Goal: Task Accomplishment & Management: Use online tool/utility

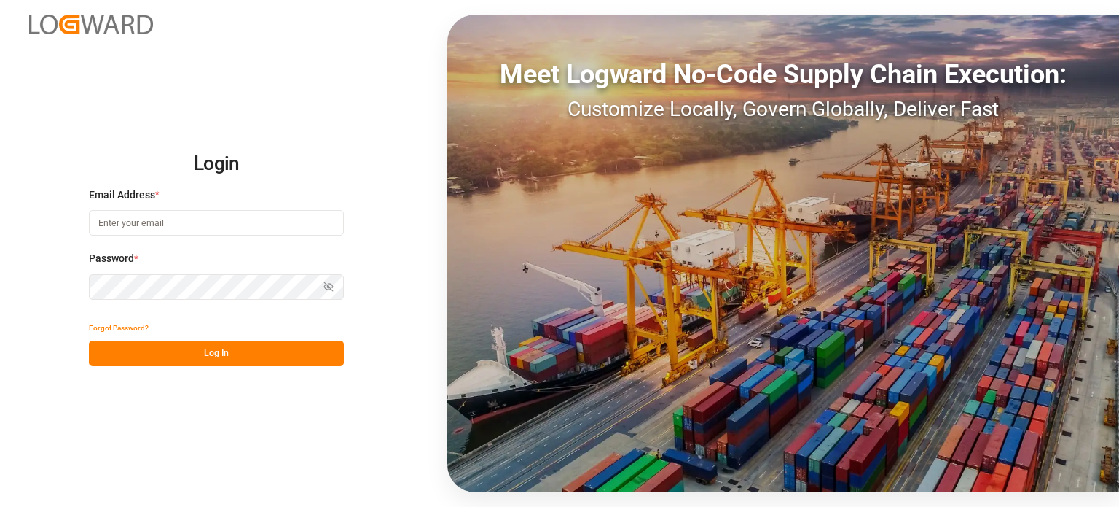
click at [0, 506] on div at bounding box center [0, 507] width 0 height 0
type input "[PERSON_NAME][EMAIL_ADDRESS][DOMAIN_NAME]"
click at [279, 337] on div "Forgot Password?" at bounding box center [216, 328] width 255 height 26
click at [278, 340] on button "Log In" at bounding box center [216, 353] width 255 height 26
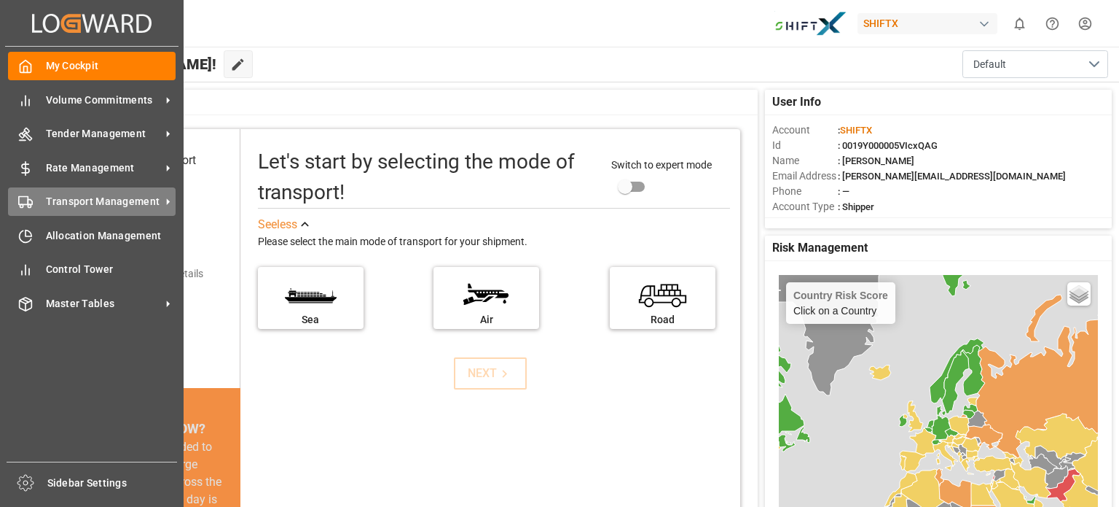
click at [152, 198] on span "Transport Management" at bounding box center [103, 201] width 115 height 15
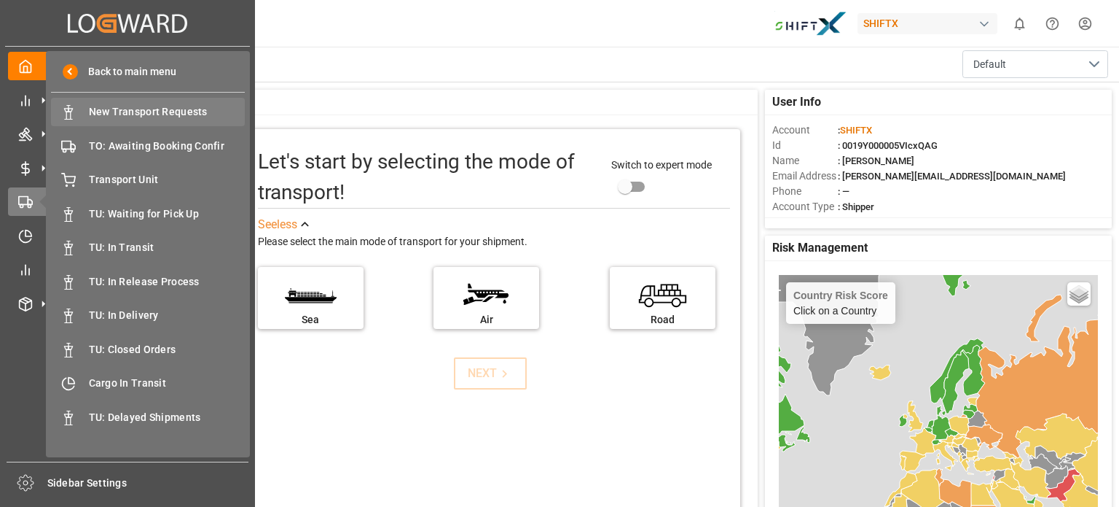
click at [179, 113] on span "New Transport Requests" at bounding box center [167, 111] width 157 height 15
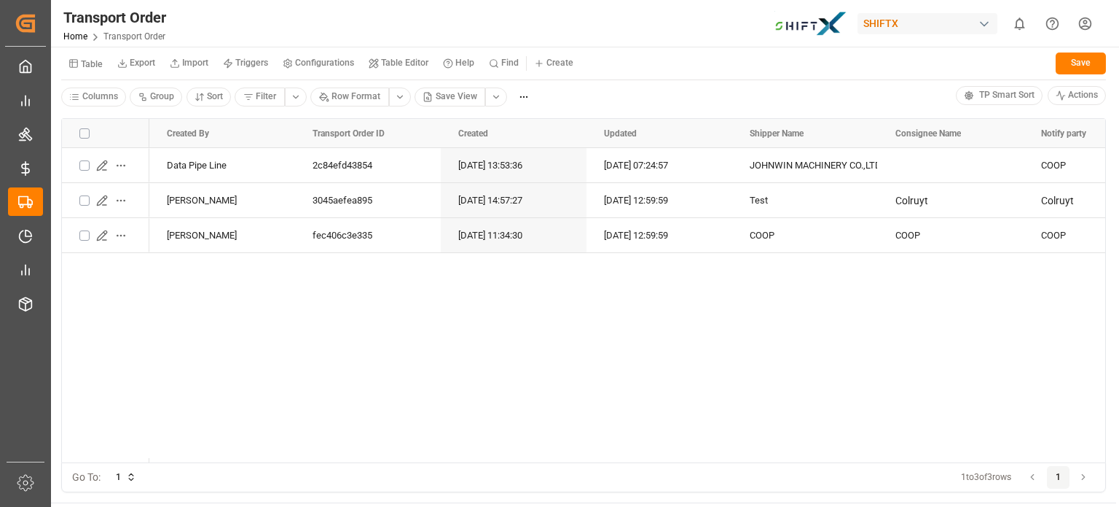
click at [327, 34] on div "Transport Order Home Transport Order SHIFTX 0 Notifications Only show unread Al…" at bounding box center [580, 23] width 1079 height 47
click at [0, 506] on div at bounding box center [0, 507] width 0 height 0
